Goal: Transaction & Acquisition: Purchase product/service

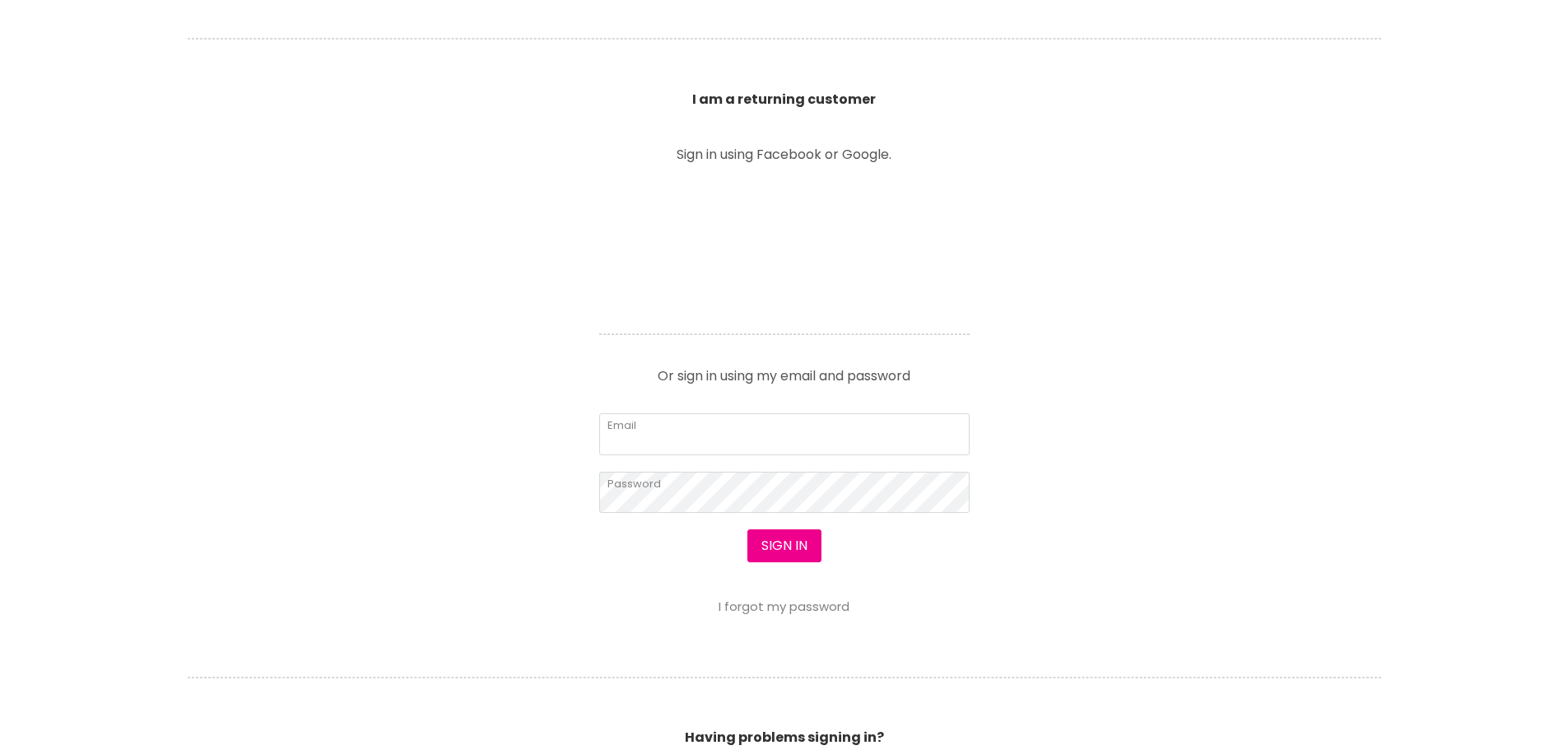
scroll to position [576, 0]
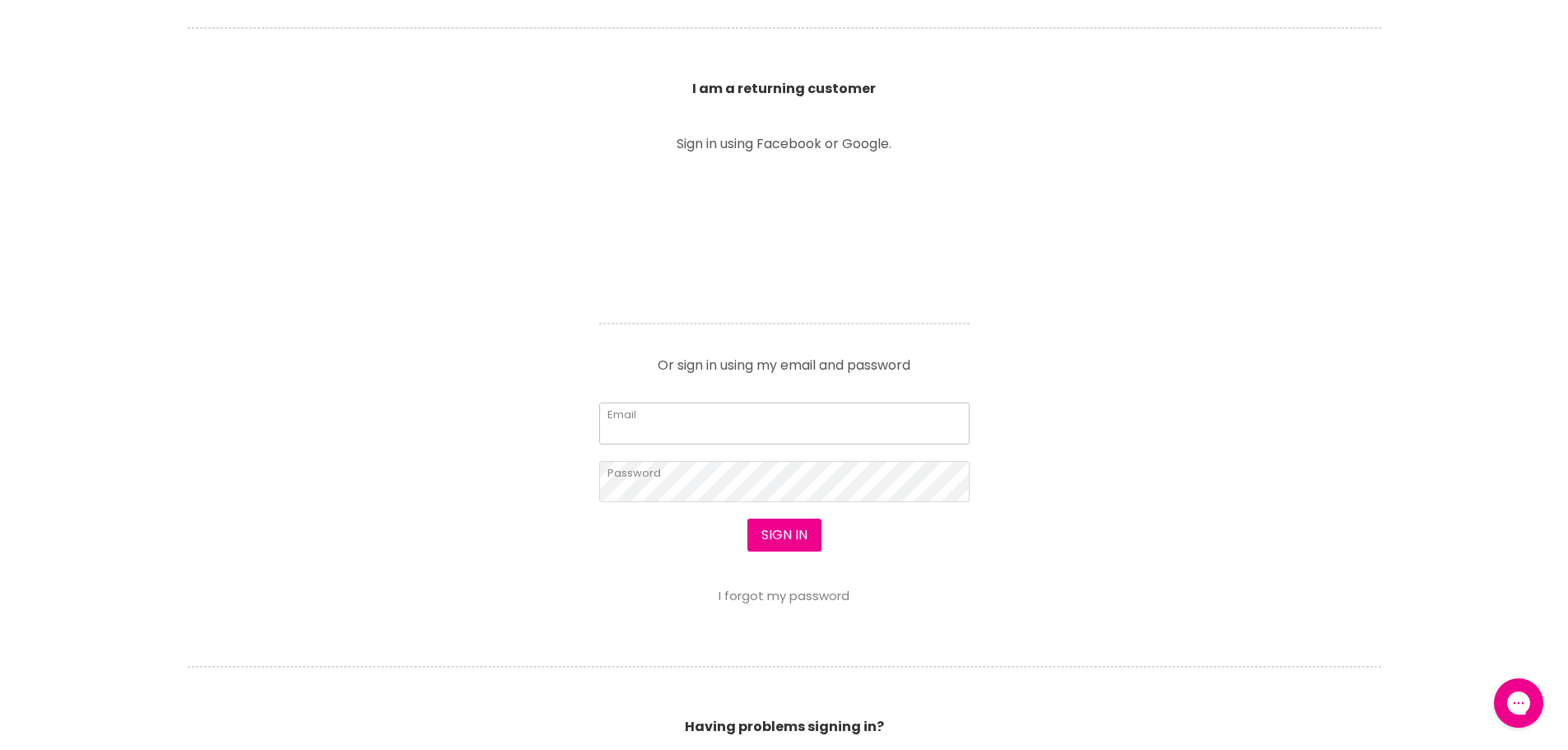
type input "elleradford@hotmail.com"
click at [776, 525] on button "Sign in" at bounding box center [784, 535] width 75 height 33
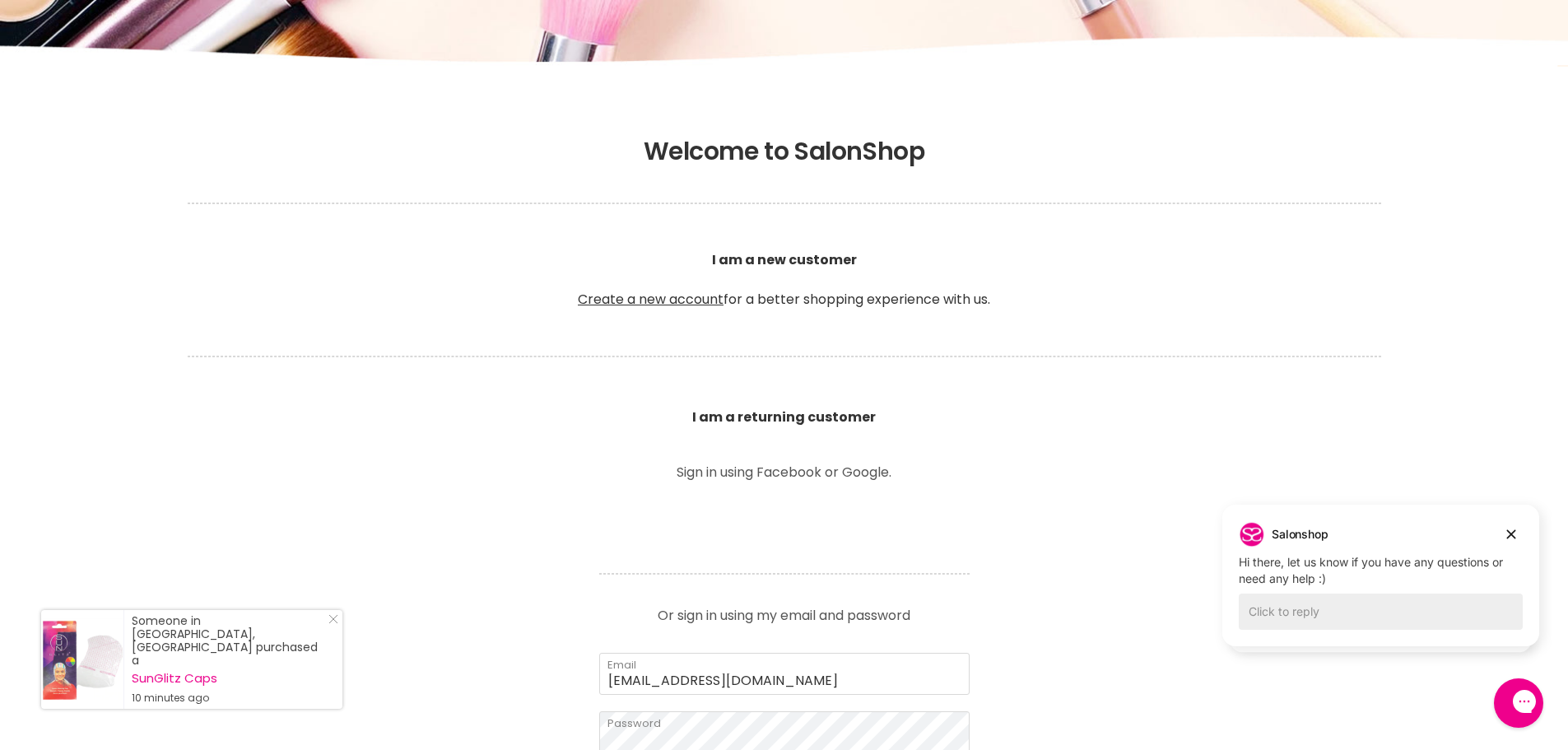
scroll to position [247, 0]
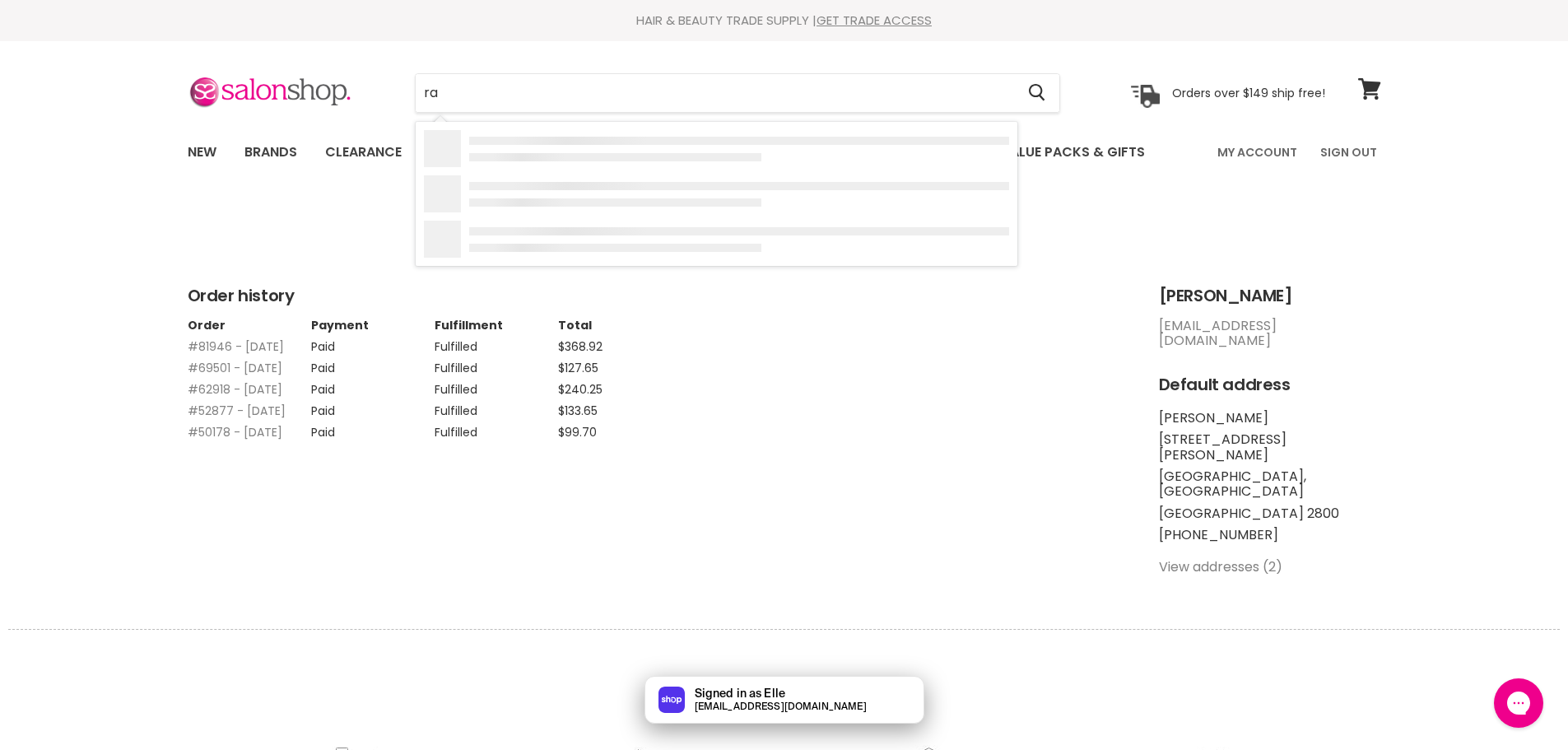
type input "r"
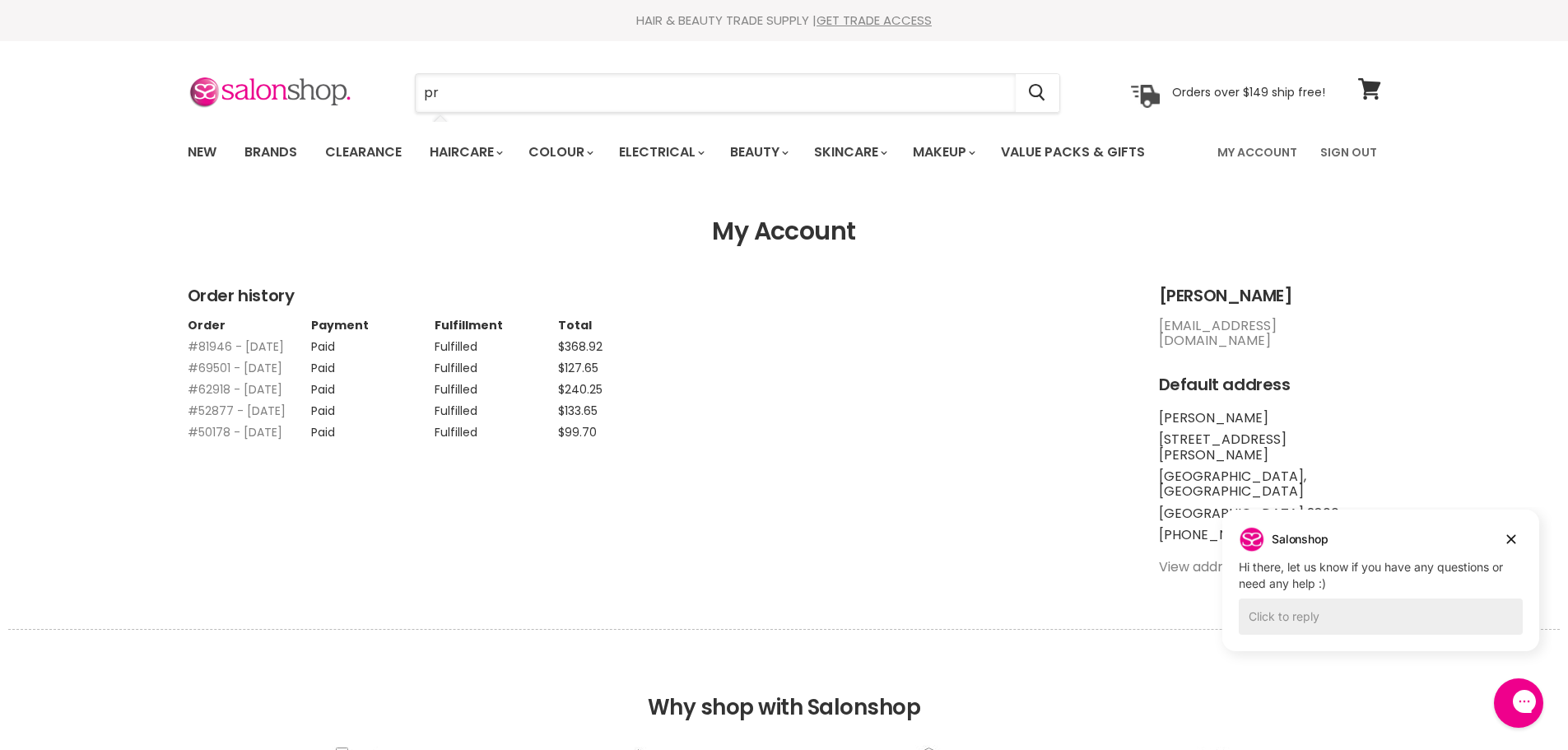
click at [463, 95] on input "pr" at bounding box center [716, 93] width 600 height 38
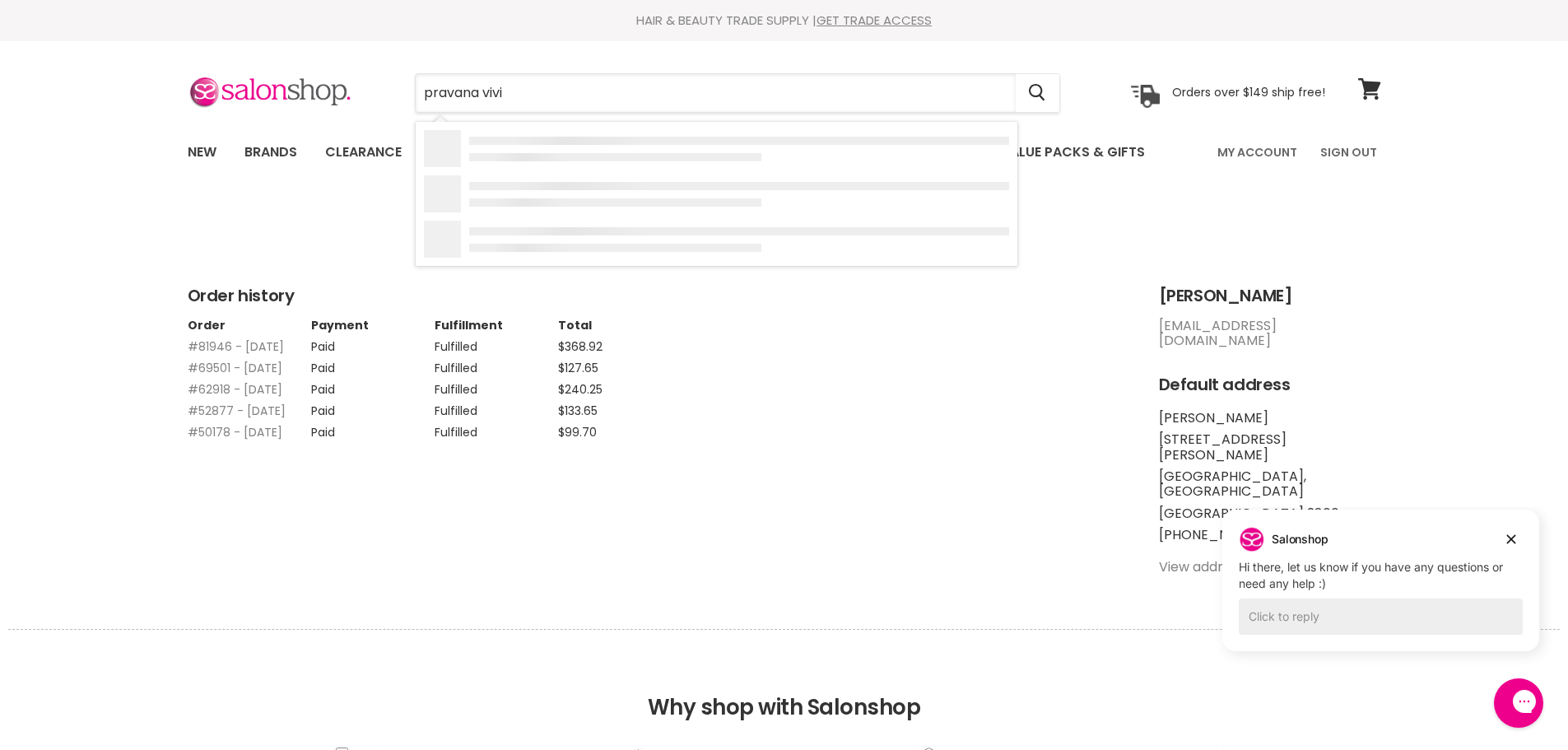
type input "pravana vivid"
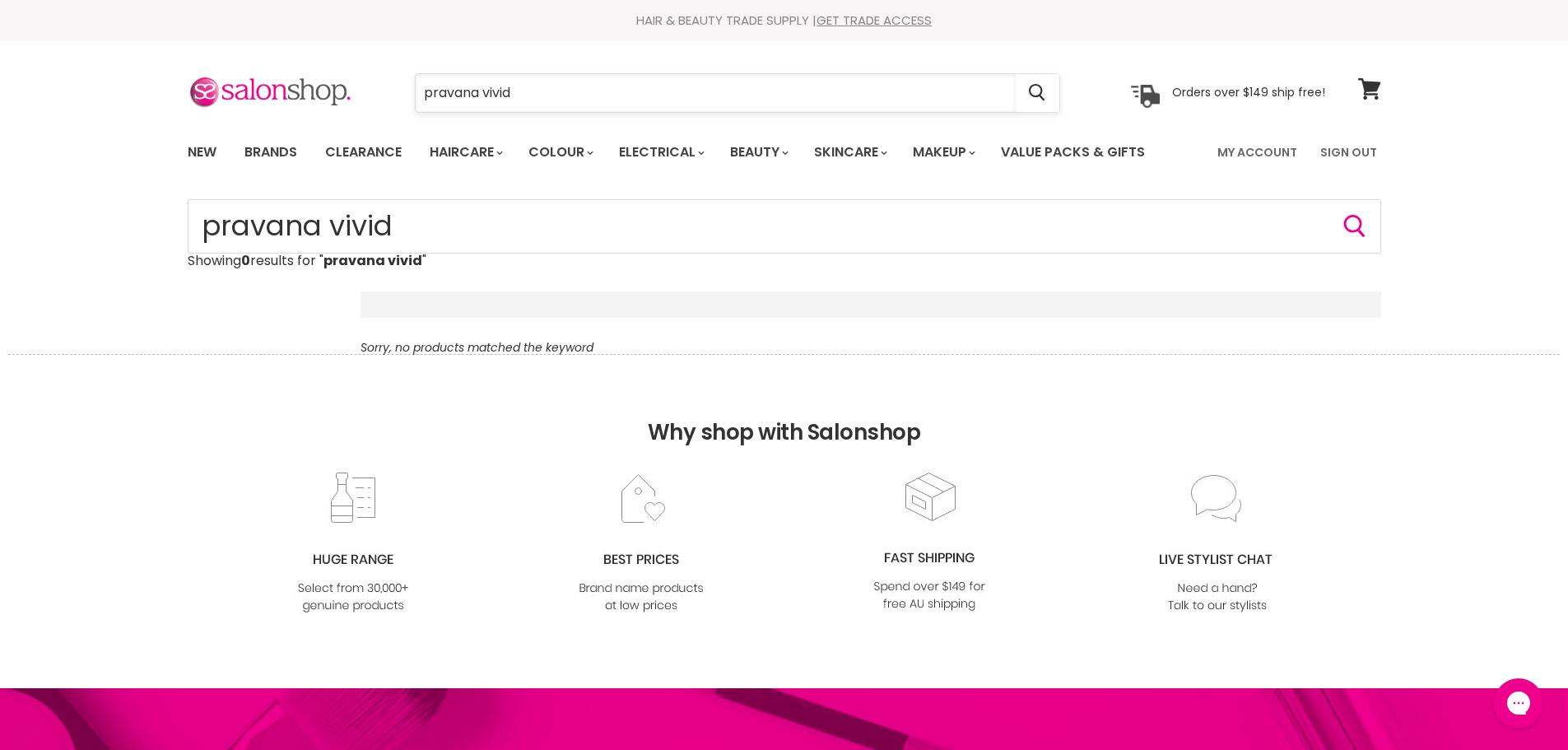
drag, startPoint x: 529, startPoint y: 89, endPoint x: 483, endPoint y: 88, distance: 46.0
click at [483, 88] on input "pravana vivid" at bounding box center [716, 93] width 600 height 38
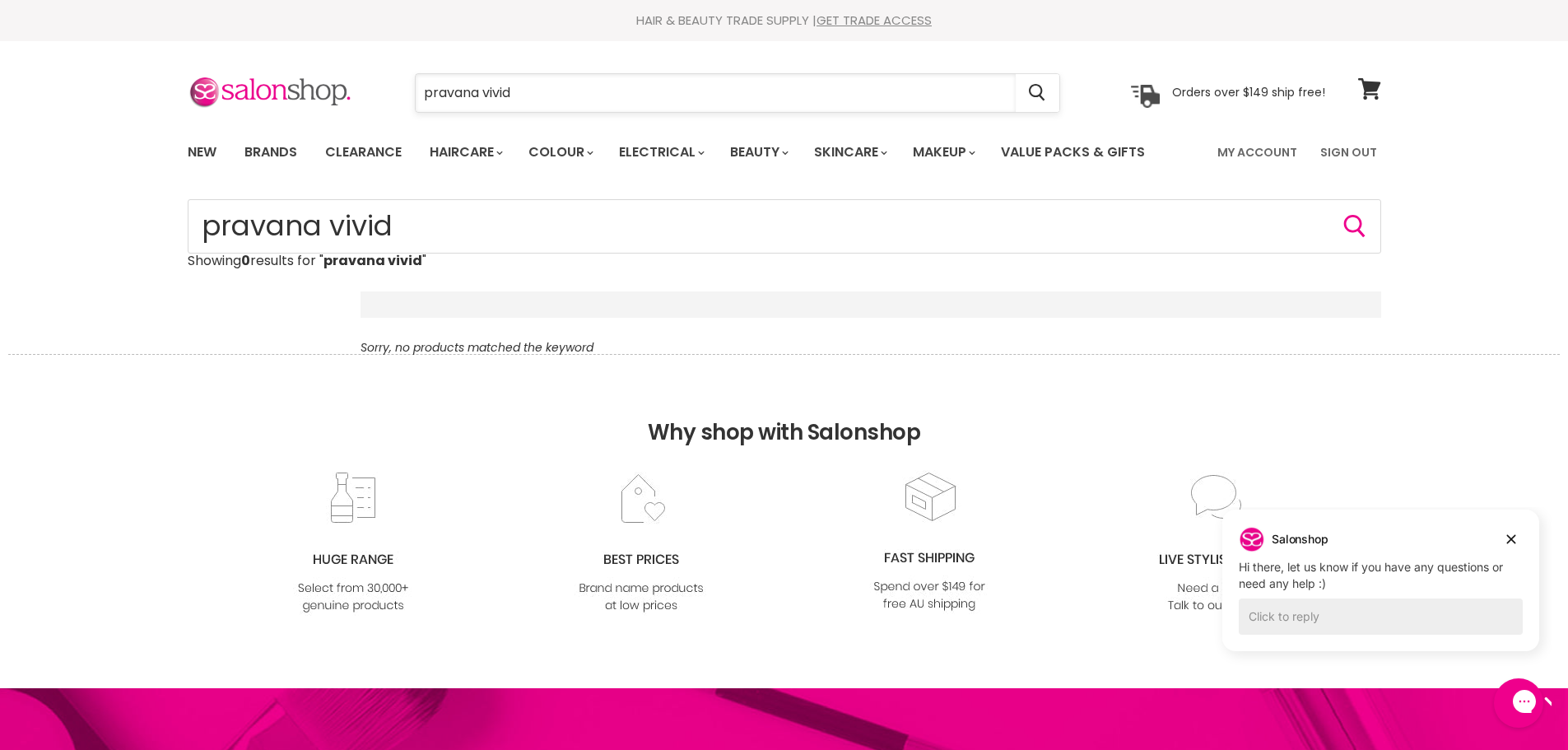
click at [575, 78] on input "pravana vivid" at bounding box center [716, 93] width 600 height 38
drag, startPoint x: 528, startPoint y: 102, endPoint x: 481, endPoint y: 94, distance: 47.7
click at [481, 94] on input "pravana vivid" at bounding box center [716, 93] width 600 height 38
type input "pravana"
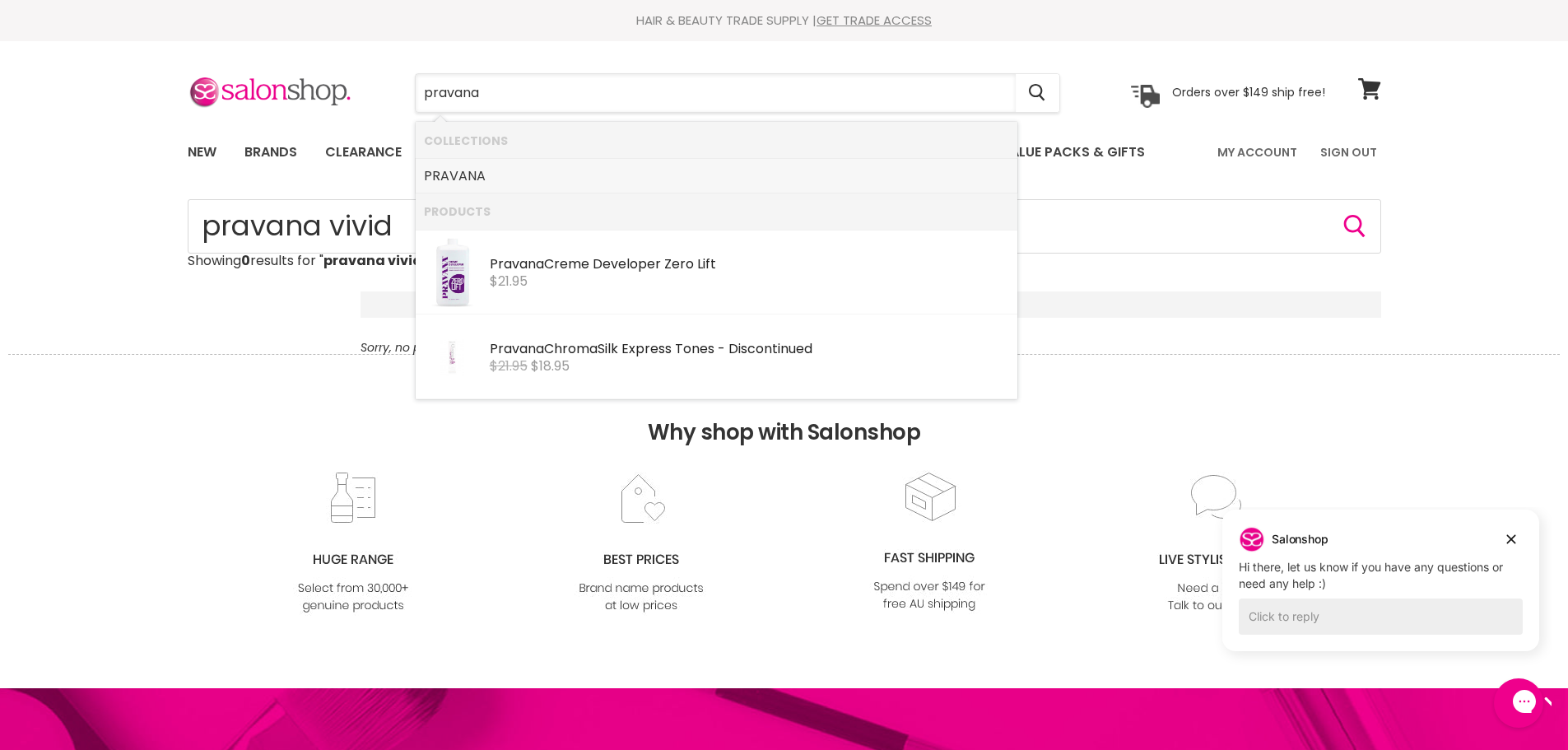
click at [483, 177] on b "PRAVANA" at bounding box center [454, 175] width 62 height 19
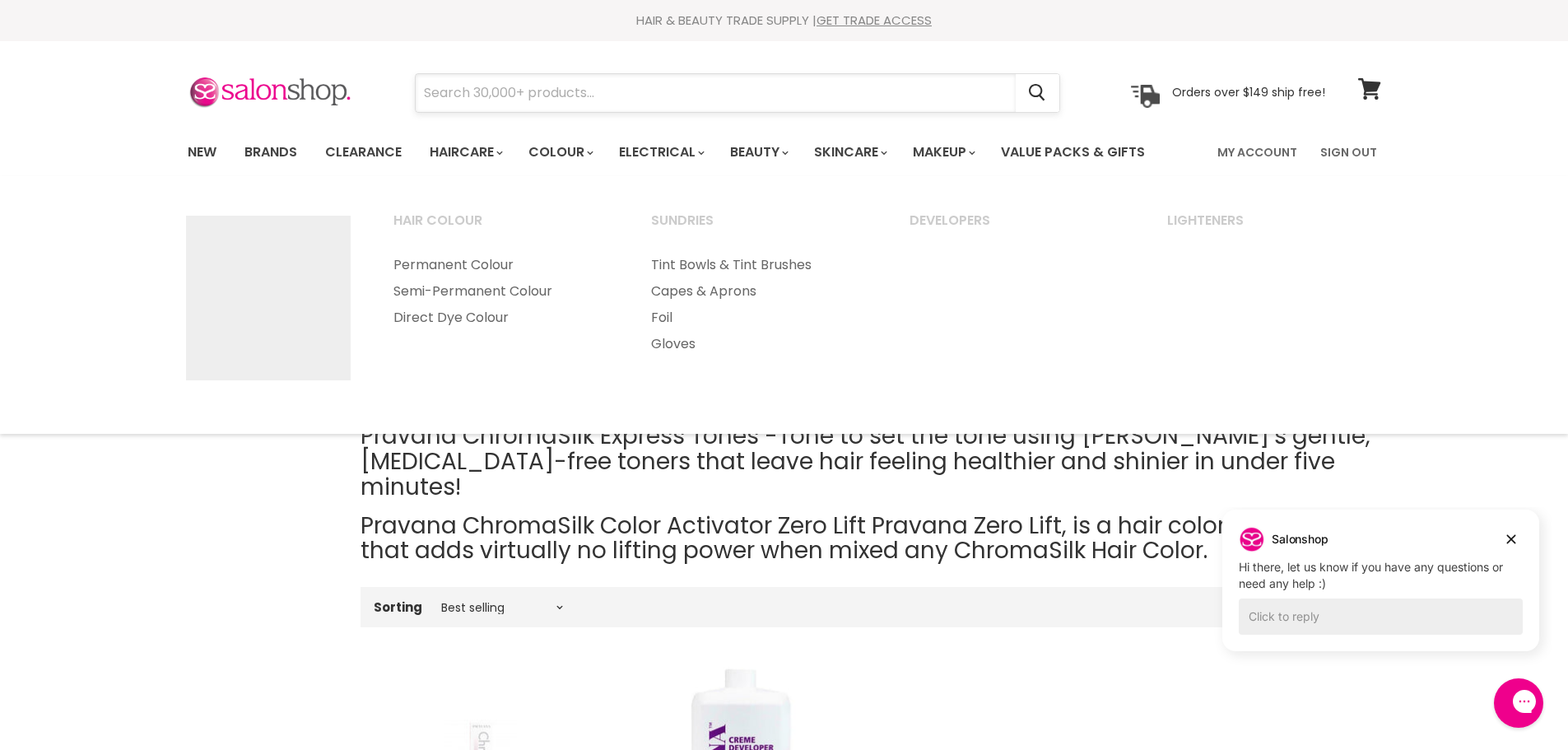
click at [527, 94] on input "Search" at bounding box center [716, 93] width 600 height 38
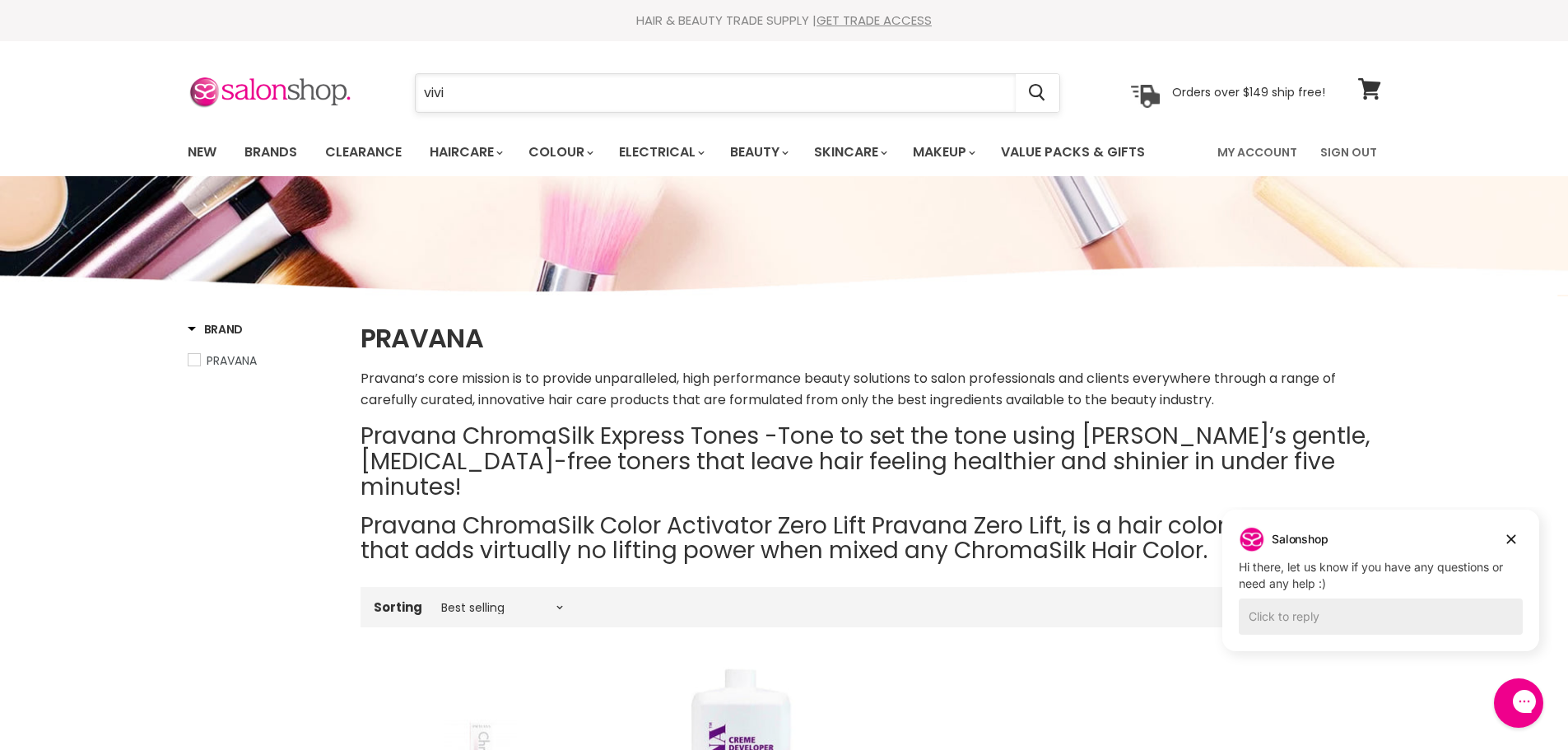
type input "vivid"
